Goal: Navigation & Orientation: Find specific page/section

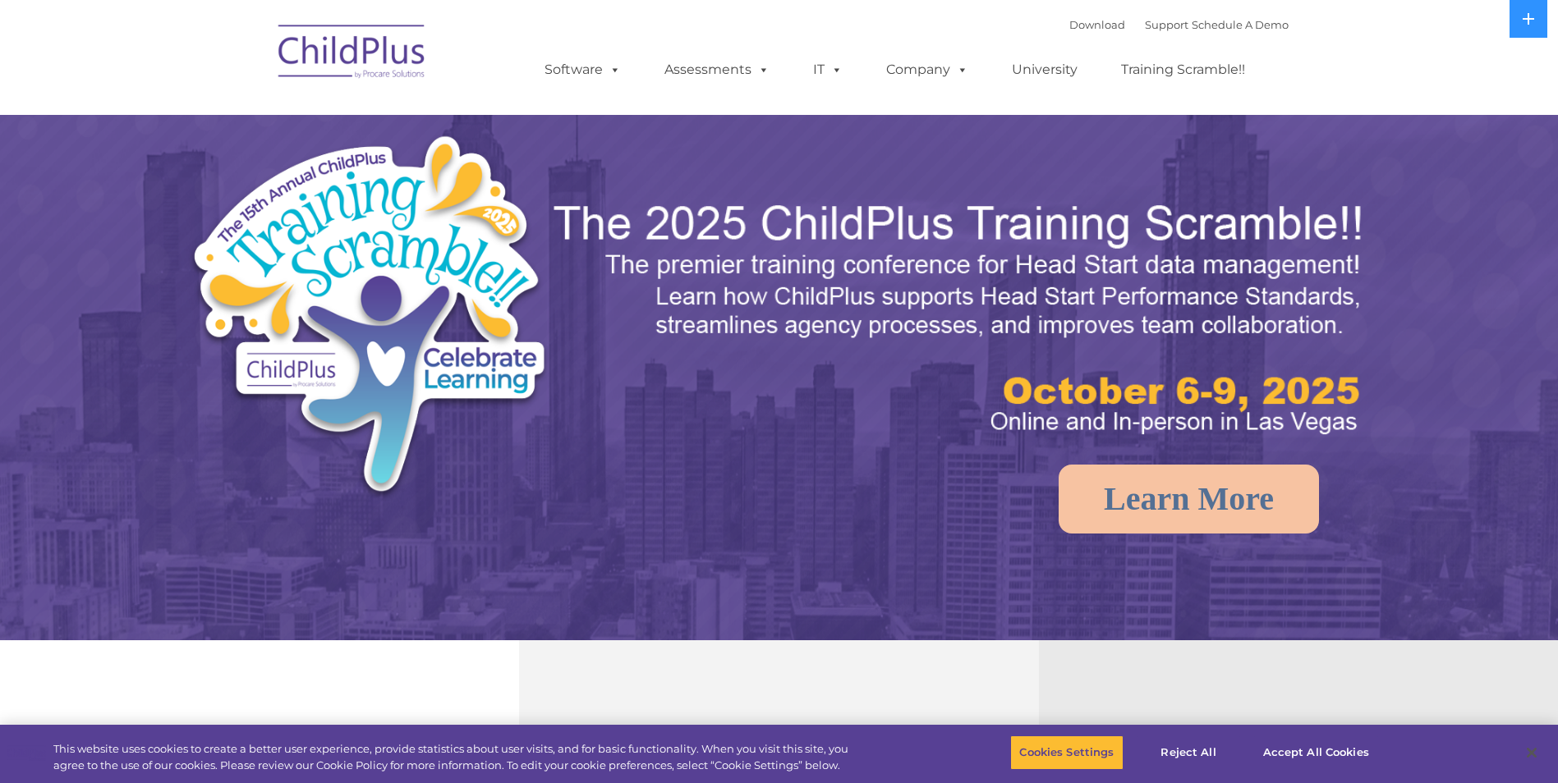
select select "MEDIUM"
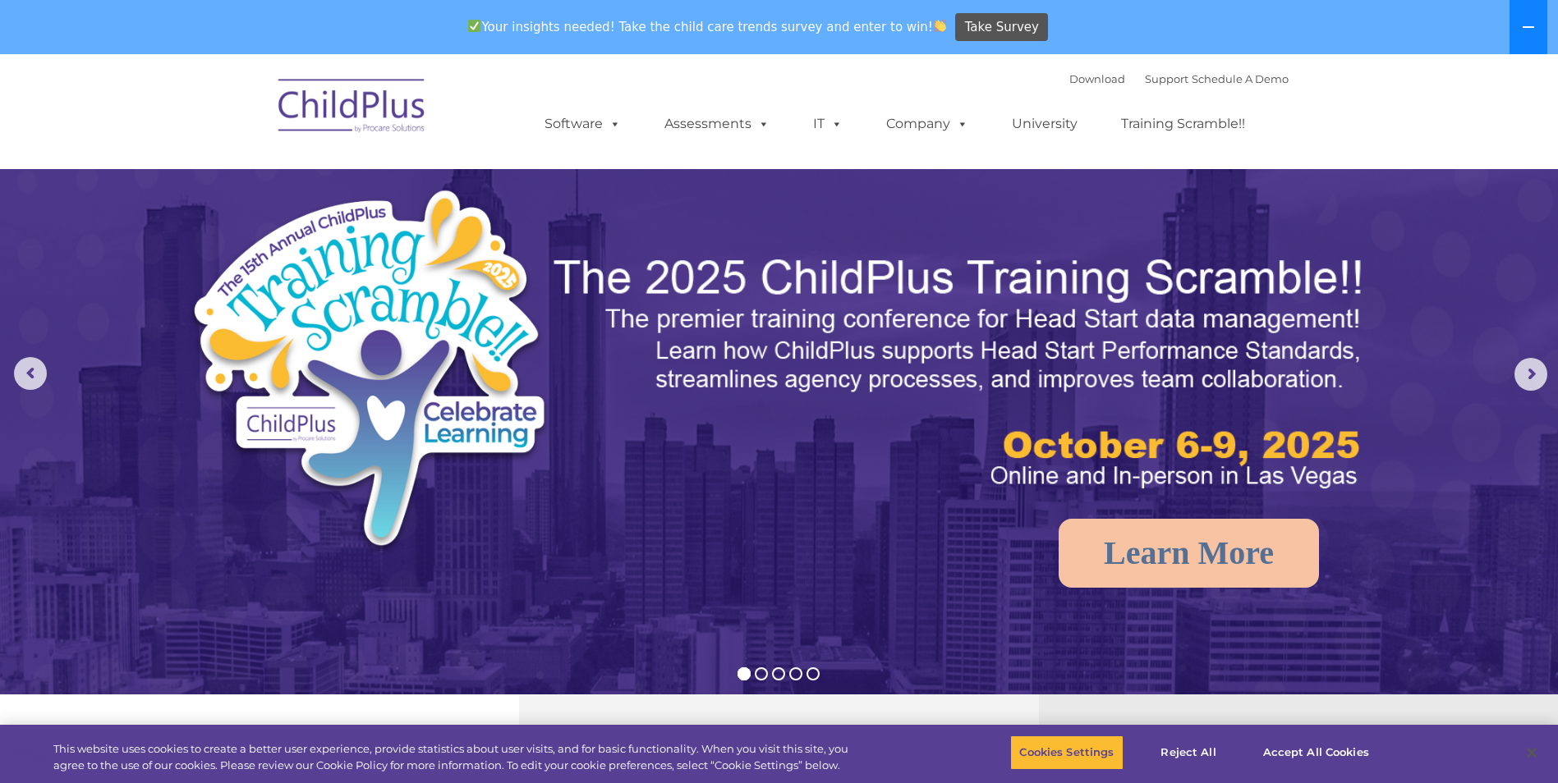
click at [1513, 37] on button at bounding box center [1528, 27] width 38 height 54
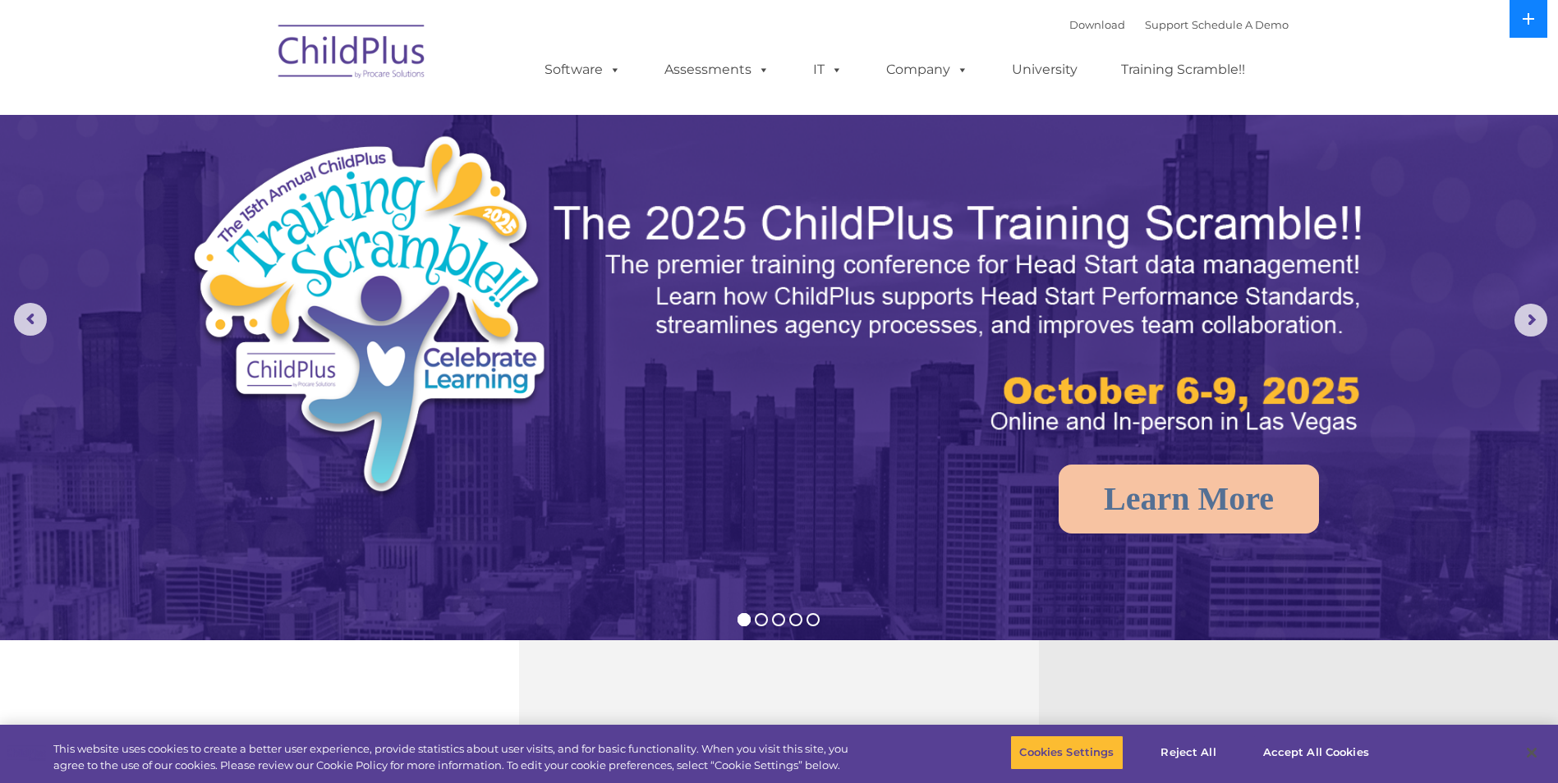
click at [1529, 26] on button at bounding box center [1528, 19] width 38 height 38
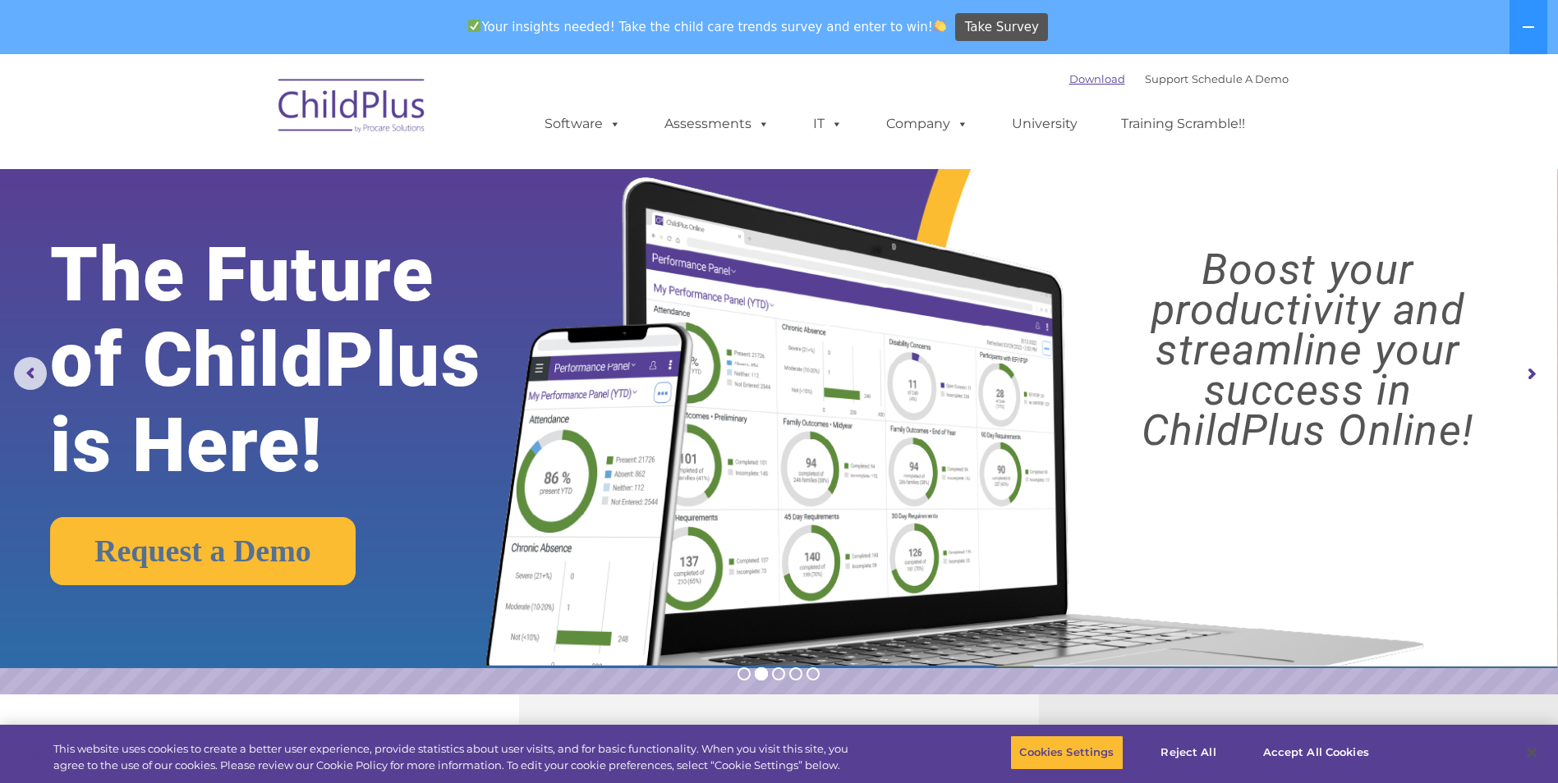
click at [1070, 84] on link "Download" at bounding box center [1097, 78] width 56 height 13
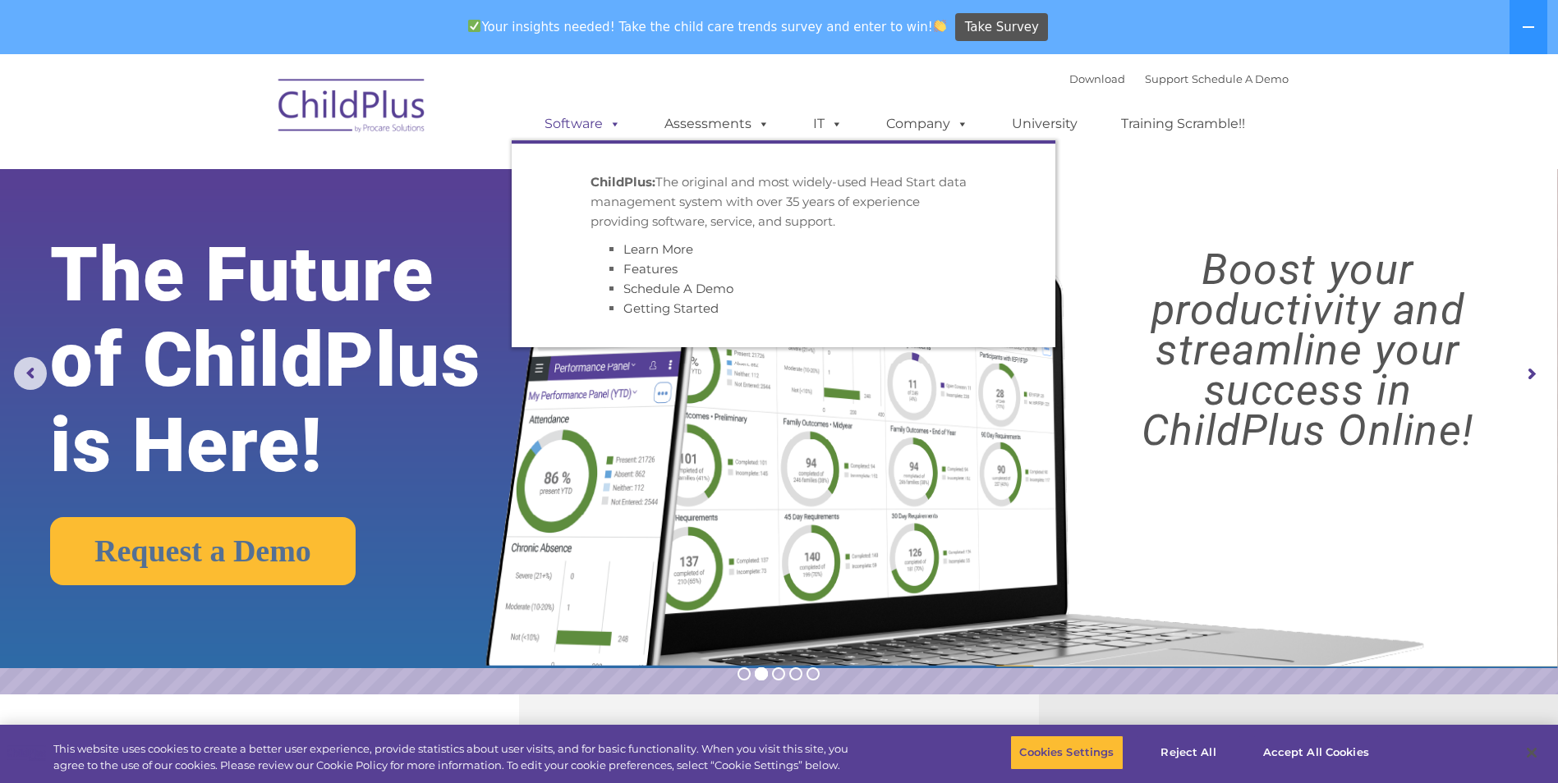
click at [594, 132] on link "Software" at bounding box center [582, 124] width 109 height 33
click at [593, 133] on link "Software" at bounding box center [582, 124] width 109 height 33
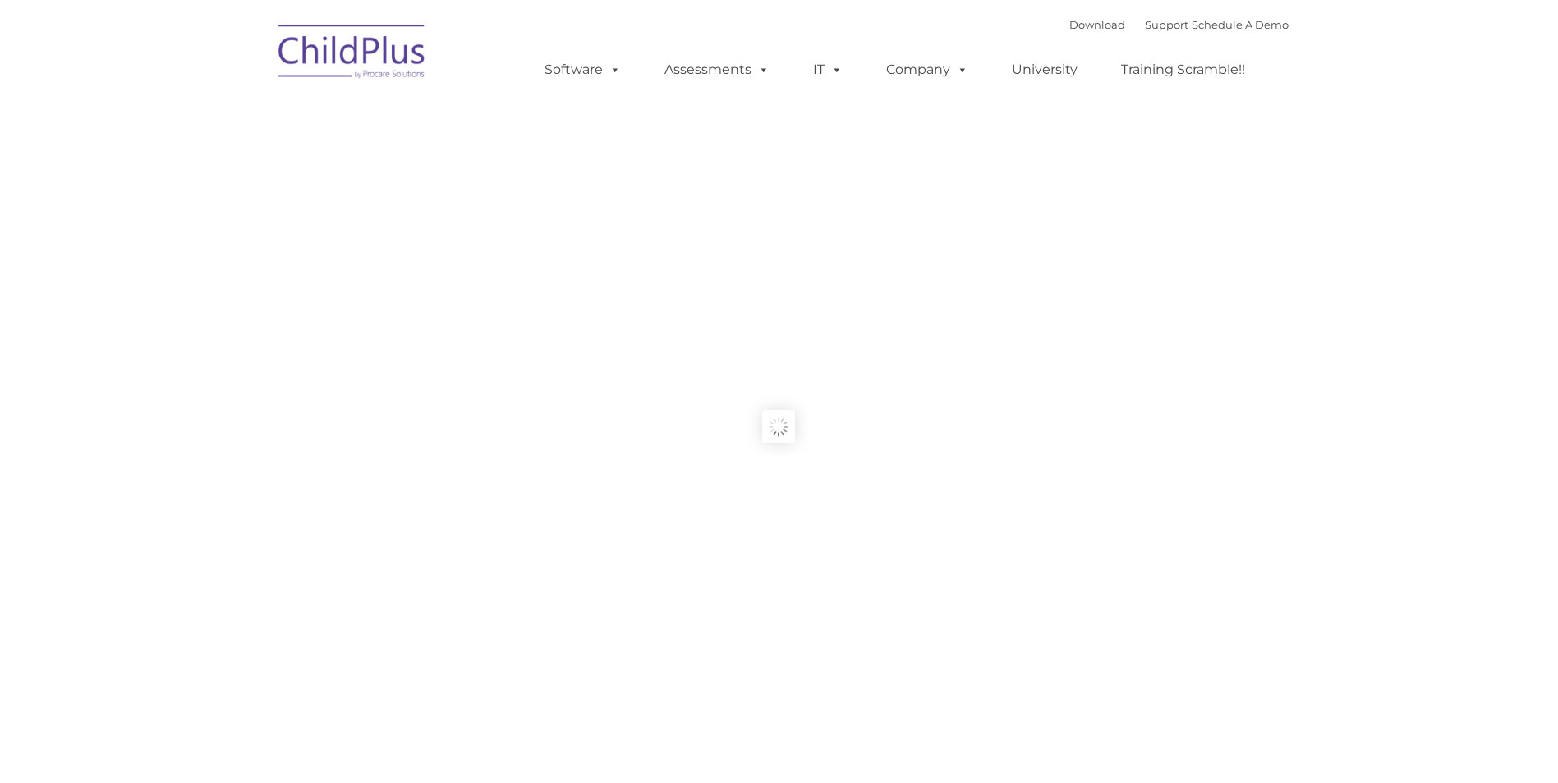
type input ""
